Goal: Find specific page/section: Find specific page/section

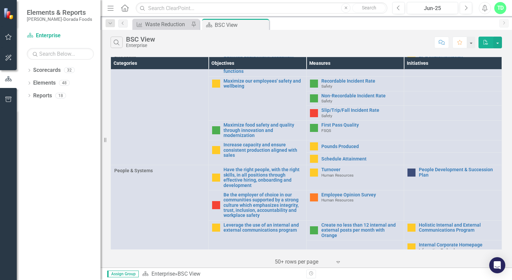
scroll to position [201, 0]
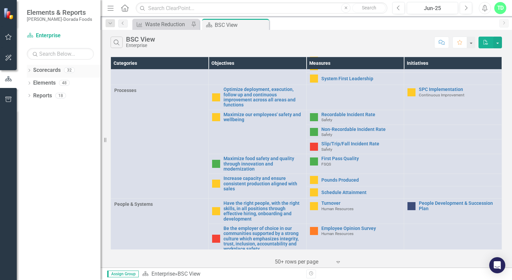
click at [29, 69] on icon "Dropdown" at bounding box center [29, 71] width 5 height 4
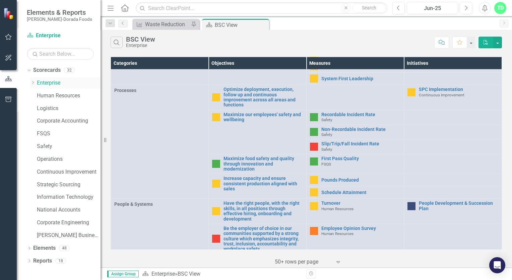
click at [48, 84] on link "Enterprise" at bounding box center [69, 83] width 64 height 8
click at [153, 44] on div "Enterprise" at bounding box center [140, 45] width 29 height 5
click at [114, 23] on div "Dropdown" at bounding box center [110, 23] width 9 height 8
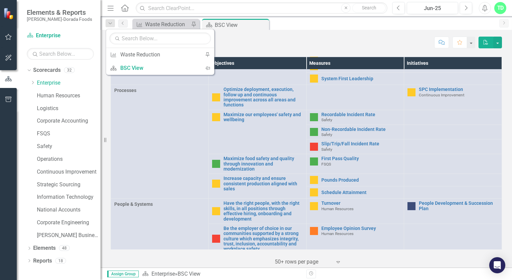
click at [112, 8] on icon "Menu" at bounding box center [110, 7] width 9 height 7
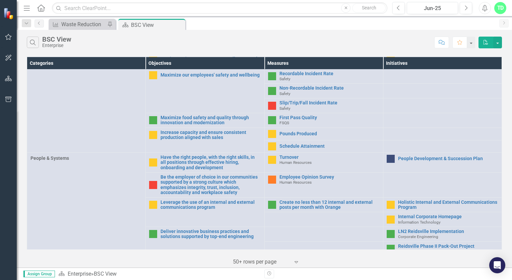
scroll to position [257, 0]
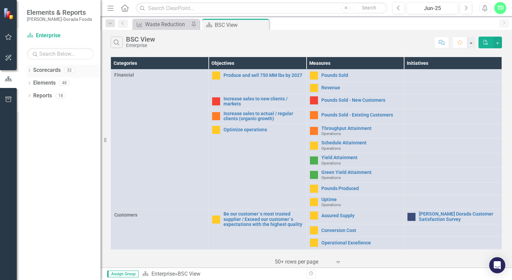
click at [29, 72] on icon "Dropdown" at bounding box center [29, 71] width 5 height 4
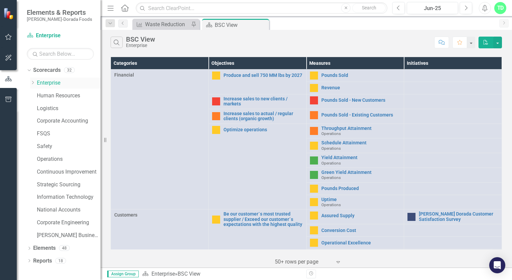
click at [33, 85] on div "Dropdown" at bounding box center [32, 83] width 5 height 6
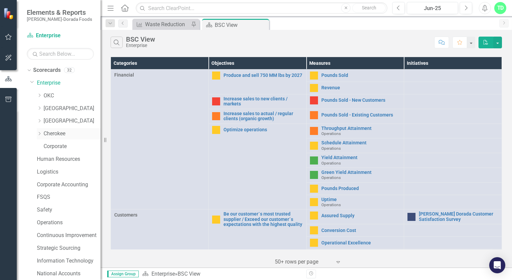
click at [55, 135] on link "Cherokee" at bounding box center [72, 134] width 57 height 8
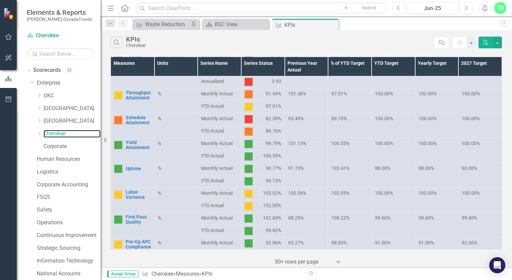
scroll to position [101, 0]
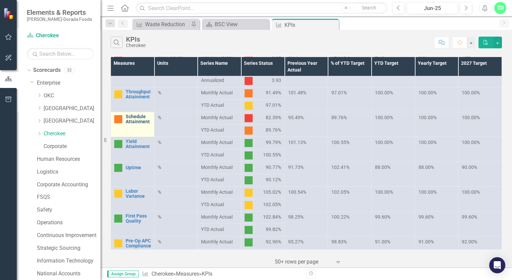
click at [134, 120] on link "Schedule Attainment" at bounding box center [138, 119] width 25 height 10
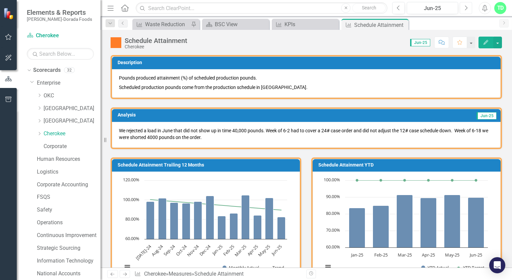
click at [467, 7] on icon "button" at bounding box center [466, 7] width 3 height 5
